Goal: Task Accomplishment & Management: Manage account settings

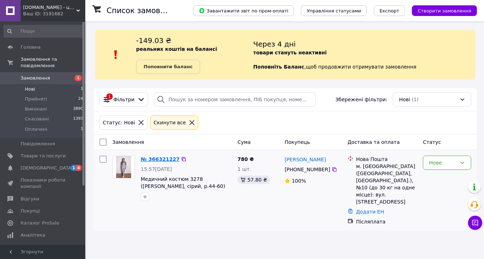
click at [160, 160] on link "№ 366321227" at bounding box center [160, 159] width 39 height 6
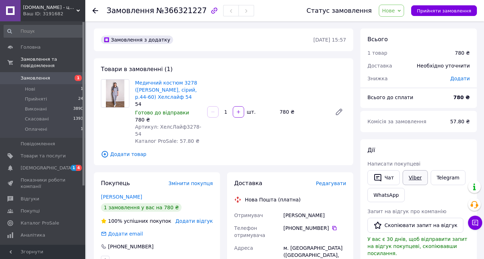
click at [410, 174] on link "Viber" at bounding box center [415, 177] width 25 height 15
drag, startPoint x: 194, startPoint y: 88, endPoint x: 135, endPoint y: 80, distance: 59.8
click at [135, 80] on span "Медичний костюм 3278 ([PERSON_NAME], сірий, р.44-60) Хелслайф 54" at bounding box center [168, 89] width 66 height 21
copy link "Медичний костюм 3278 ([PERSON_NAME], сірий, р.44-60)"
click at [414, 177] on link "Viber" at bounding box center [415, 177] width 25 height 15
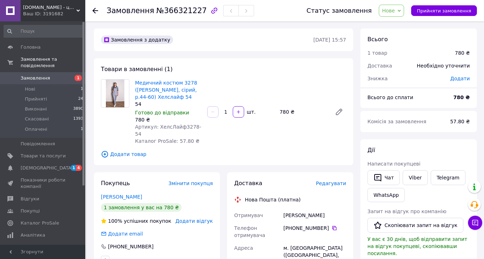
click at [97, 12] on icon at bounding box center [95, 11] width 6 height 6
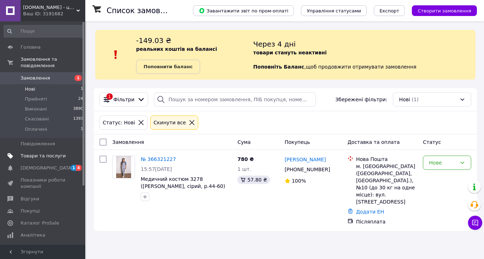
click at [31, 157] on span "Товари та послуги" at bounding box center [43, 156] width 45 height 6
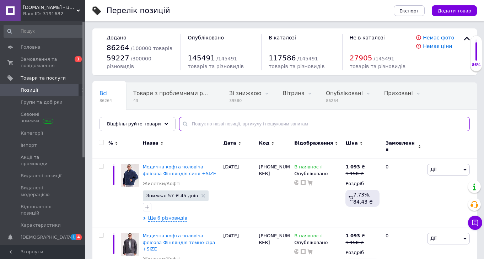
click at [195, 125] on input "text" at bounding box center [324, 124] width 291 height 14
paste input "724685"
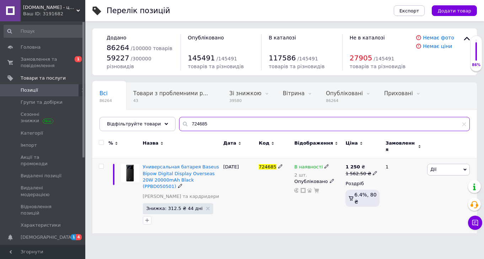
type input "724685"
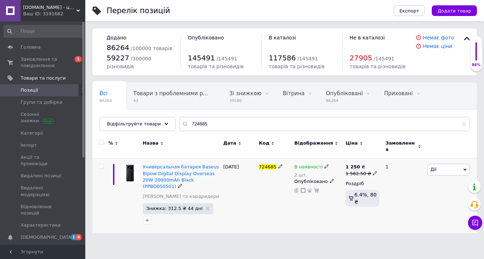
click at [367, 164] on div "1 250 ₴" at bounding box center [361, 167] width 32 height 6
click at [392, 157] on input "1562.5" at bounding box center [408, 162] width 54 height 14
click at [389, 156] on input "1562.5" at bounding box center [408, 162] width 54 height 14
click at [390, 158] on input "1562.5" at bounding box center [408, 162] width 54 height 14
type input "1662.5"
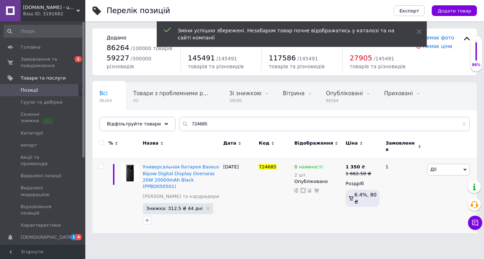
click at [193, 231] on html "[DOMAIN_NAME] - це передовий інтернет-магазин, спеціалізуючийся на продажу техн…" at bounding box center [242, 120] width 484 height 241
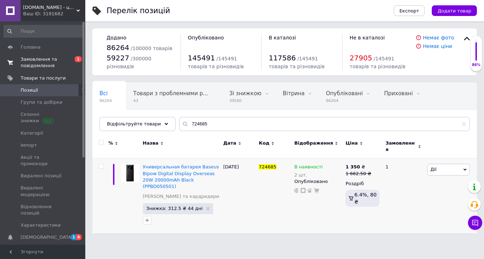
click at [50, 58] on span "Замовлення та повідомлення" at bounding box center [43, 62] width 45 height 13
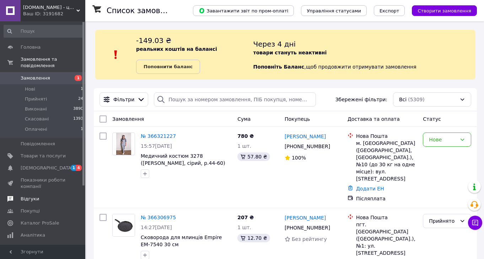
click at [33, 199] on span "Відгуки" at bounding box center [30, 199] width 18 height 6
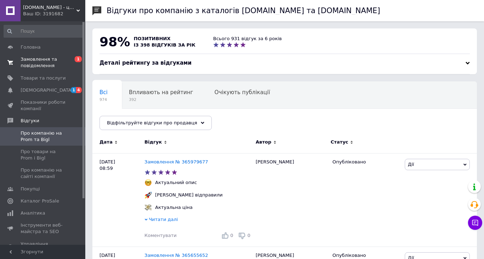
click at [36, 60] on span "Замовлення та повідомлення" at bounding box center [43, 62] width 45 height 13
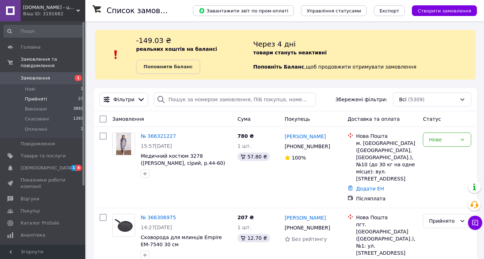
click at [38, 98] on span "Прийняті" at bounding box center [36, 99] width 22 height 6
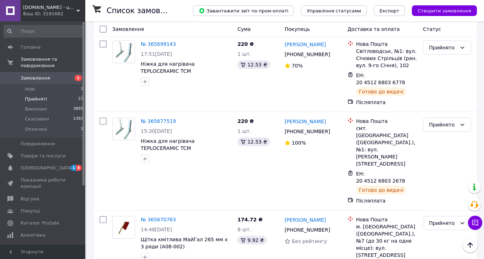
scroll to position [1490, 0]
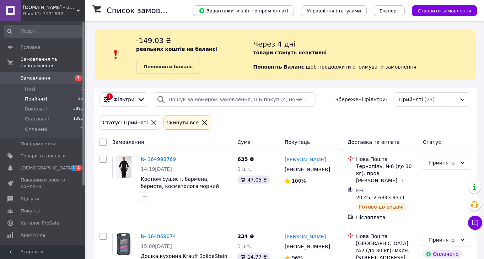
click at [77, 10] on icon at bounding box center [78, 11] width 4 height 4
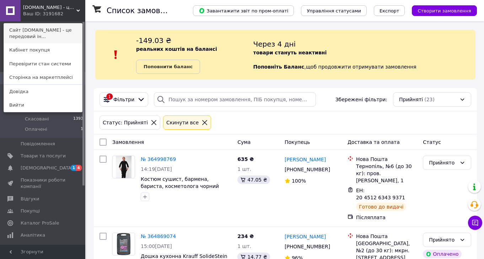
click at [45, 29] on link "Сайт [DOMAIN_NAME] - це передовий ін..." at bounding box center [43, 33] width 78 height 20
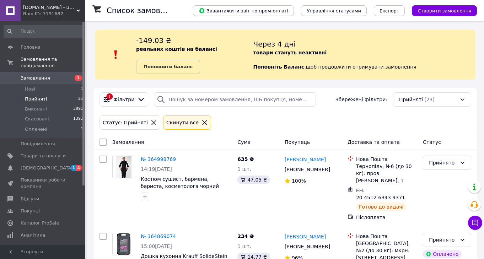
click at [42, 99] on span "Прийняті" at bounding box center [36, 99] width 22 height 6
click at [35, 205] on link "Покупці" at bounding box center [43, 211] width 87 height 12
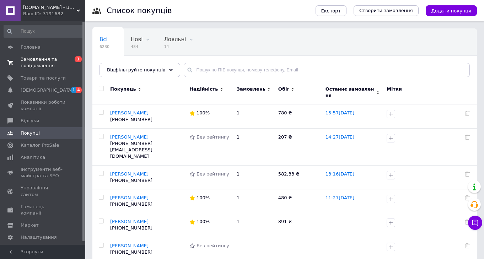
click at [33, 59] on span "Замовлення та повідомлення" at bounding box center [43, 62] width 45 height 13
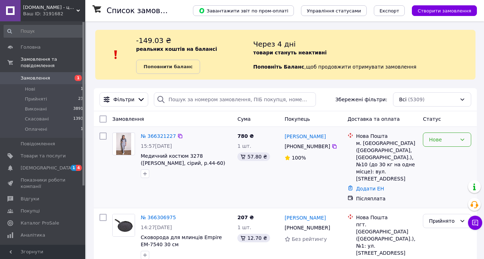
click at [464, 140] on icon at bounding box center [462, 140] width 6 height 6
click at [438, 155] on li "Прийнято" at bounding box center [447, 155] width 48 height 13
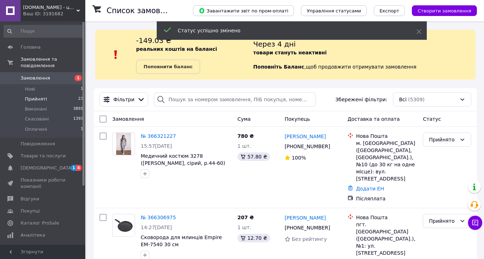
click at [41, 100] on span "Прийняті" at bounding box center [36, 99] width 22 height 6
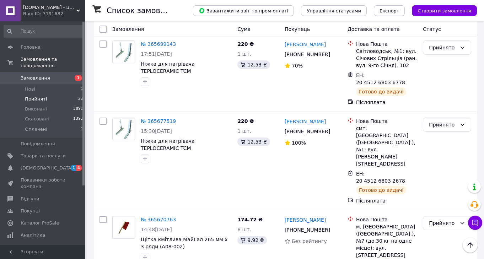
scroll to position [1490, 0]
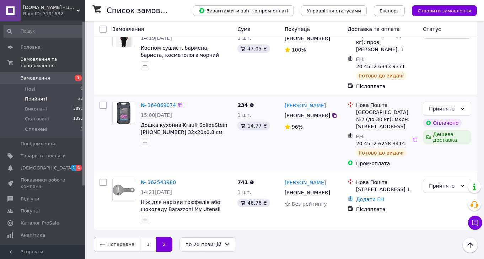
scroll to position [131, 0]
click at [48, 89] on li "Нові 1" at bounding box center [43, 89] width 87 height 10
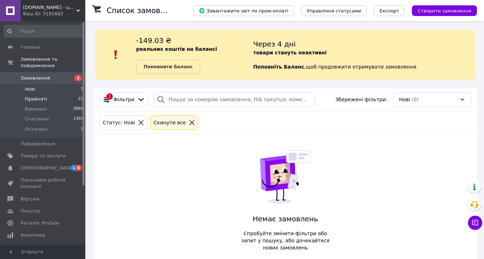
click at [39, 98] on span "Прийняті" at bounding box center [36, 99] width 22 height 6
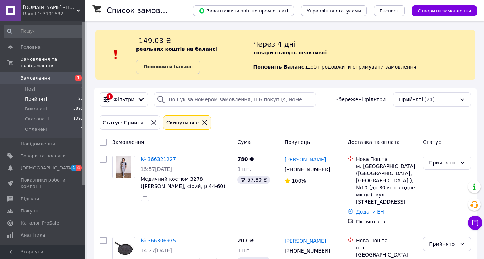
click at [161, 158] on link "№ 366321227" at bounding box center [158, 159] width 35 height 6
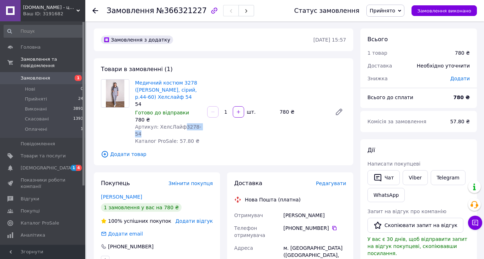
drag, startPoint x: 183, startPoint y: 126, endPoint x: 209, endPoint y: 133, distance: 26.6
click at [209, 134] on div "Медичний костюм 3278 ([PERSON_NAME], сірий, р.44-60) Хелслайф 54 54 Готово до в…" at bounding box center [240, 112] width 217 height 68
copy span "3278-54"
click at [95, 10] on icon at bounding box center [95, 11] width 6 height 6
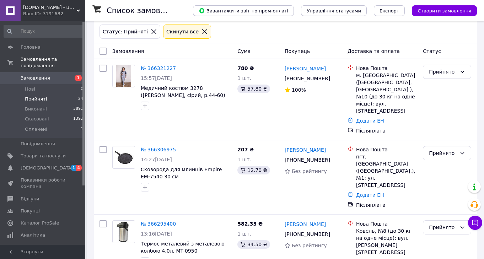
scroll to position [110, 0]
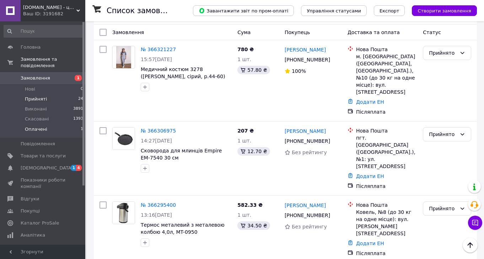
click at [34, 131] on span "Оплачені" at bounding box center [36, 129] width 22 height 6
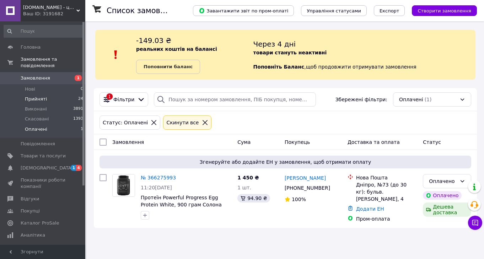
click at [35, 101] on span "Прийняті" at bounding box center [36, 99] width 22 height 6
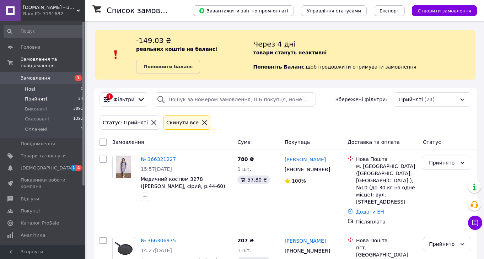
click at [38, 88] on li "Нові 0" at bounding box center [43, 89] width 87 height 10
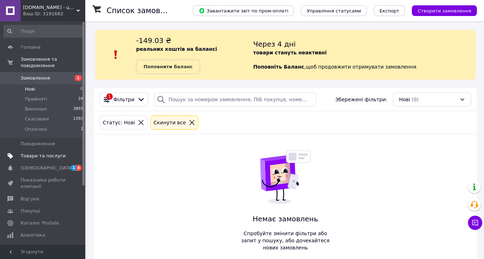
click at [34, 154] on span "Товари та послуги" at bounding box center [43, 156] width 45 height 6
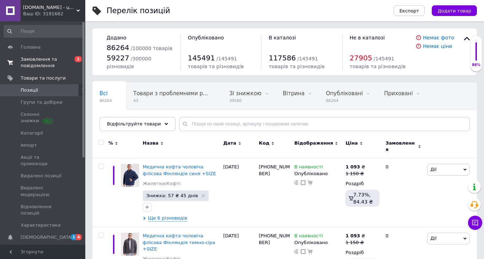
click at [32, 60] on span "Замовлення та повідомлення" at bounding box center [43, 62] width 45 height 13
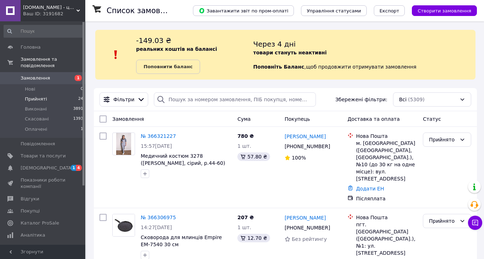
click at [40, 96] on span "Прийняті" at bounding box center [36, 99] width 22 height 6
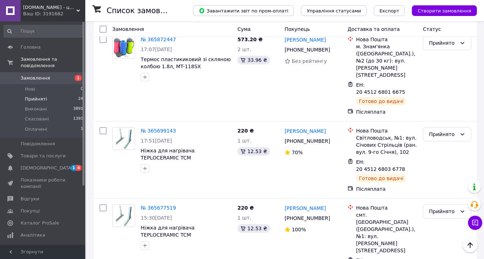
scroll to position [1481, 0]
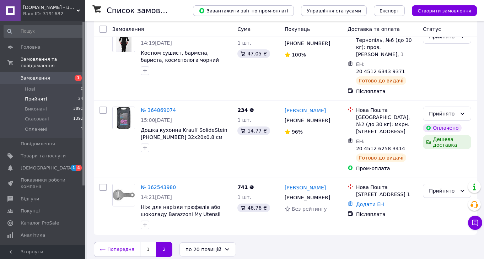
scroll to position [216, 0]
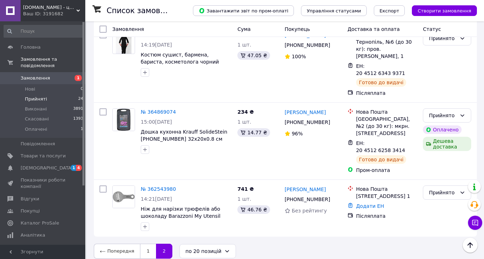
click at [90, 124] on div "Список замовлень Завантажити звіт по пром-оплаті Управління статусами Експорт С…" at bounding box center [285, 36] width 397 height 460
click at [33, 196] on span "Відгуки" at bounding box center [30, 199] width 18 height 6
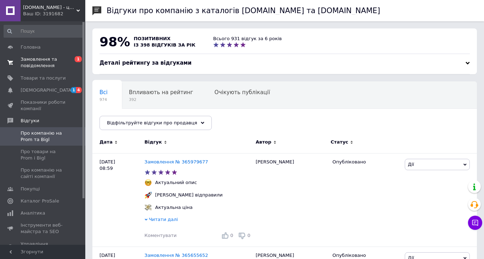
click at [40, 59] on span "Замовлення та повідомлення" at bounding box center [43, 62] width 45 height 13
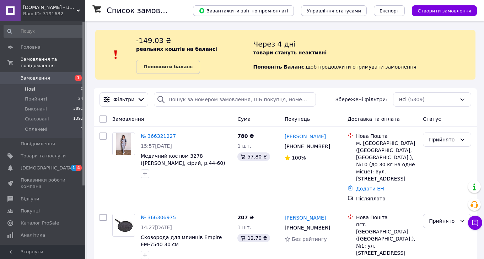
click at [38, 90] on li "Нові 0" at bounding box center [43, 89] width 87 height 10
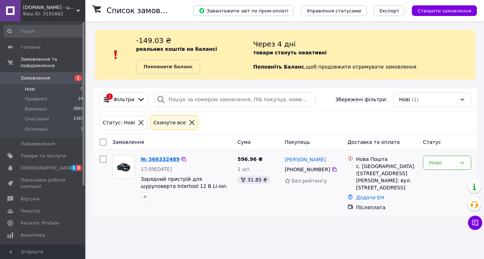
click at [155, 158] on link "№ 366332489" at bounding box center [160, 159] width 39 height 6
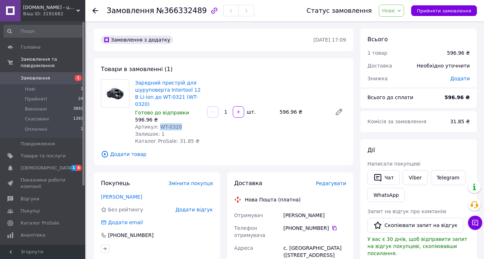
drag, startPoint x: 158, startPoint y: 127, endPoint x: 201, endPoint y: 128, distance: 43.0
click at [201, 128] on div "Артикул: WT-0320" at bounding box center [168, 126] width 66 height 7
copy span "WT-0320"
click at [41, 91] on li "Нові 1" at bounding box center [43, 89] width 87 height 10
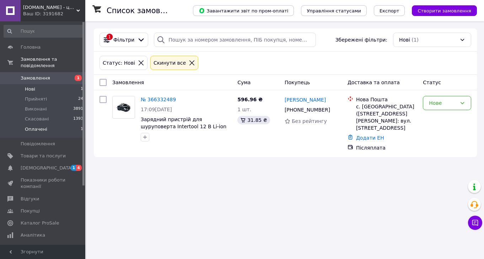
click at [49, 130] on li "Оплачені 1" at bounding box center [43, 131] width 87 height 14
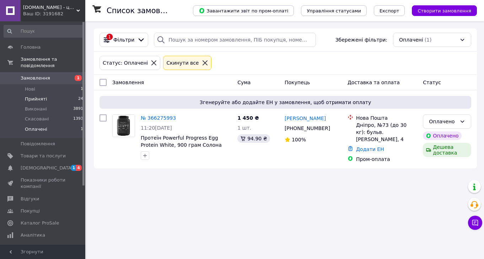
click at [32, 103] on li "Прийняті 24" at bounding box center [43, 99] width 87 height 10
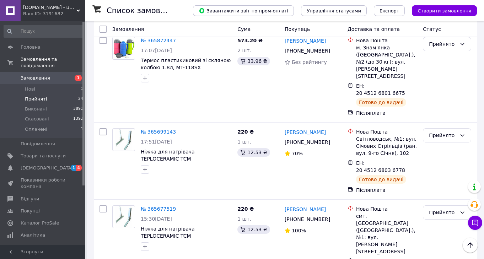
scroll to position [1421, 0]
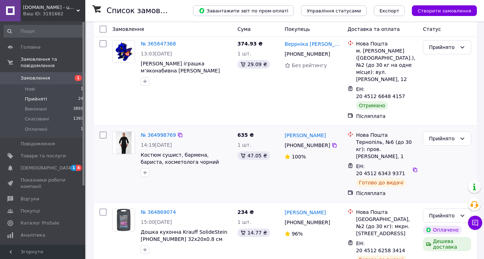
scroll to position [58, 0]
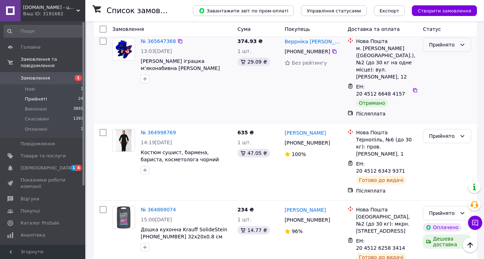
click at [463, 47] on icon at bounding box center [462, 45] width 6 height 6
click at [442, 61] on li "Виконано" at bounding box center [447, 60] width 48 height 13
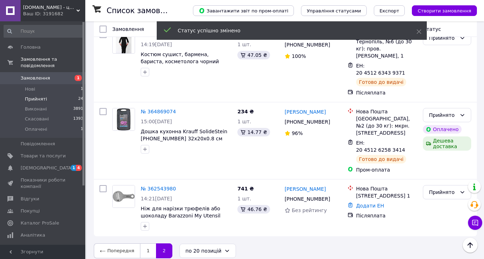
scroll to position [156, 0]
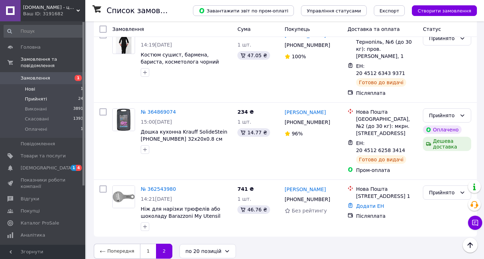
click at [42, 88] on li "Нові 1" at bounding box center [43, 89] width 87 height 10
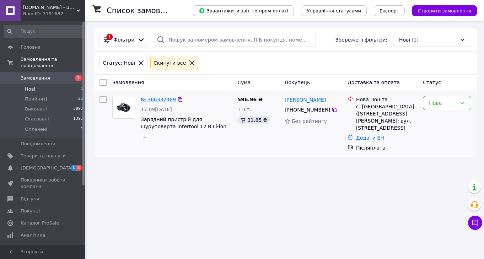
click at [163, 99] on link "№ 366332489" at bounding box center [158, 100] width 35 height 6
